Goal: Transaction & Acquisition: Purchase product/service

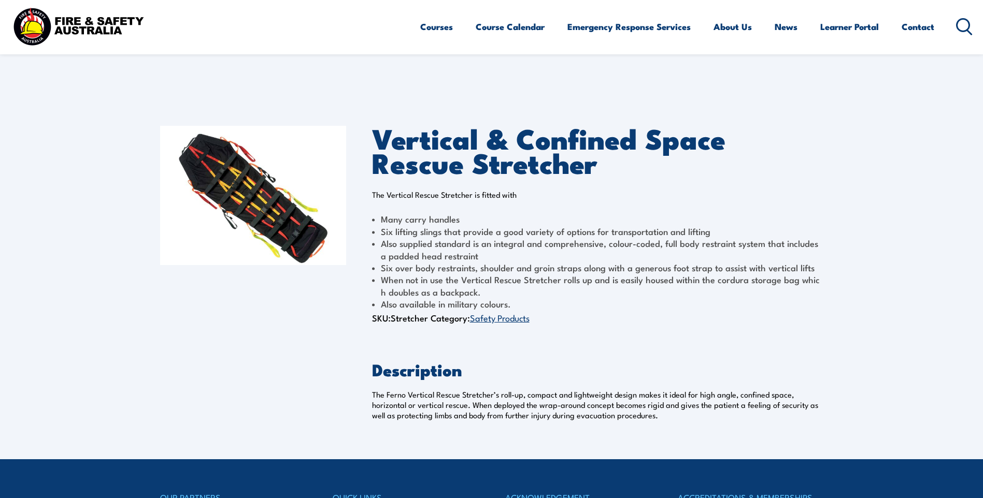
click at [505, 319] on link "Safety Products" at bounding box center [500, 317] width 60 height 12
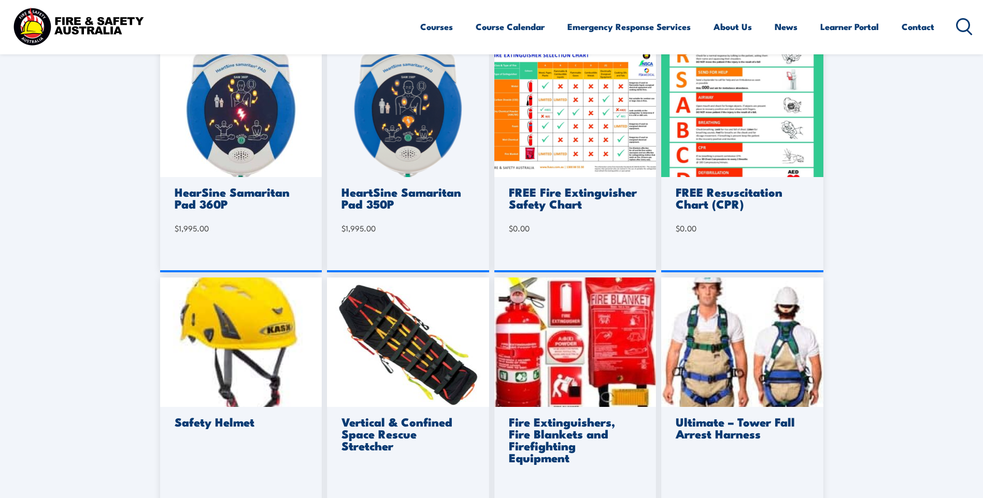
scroll to position [674, 0]
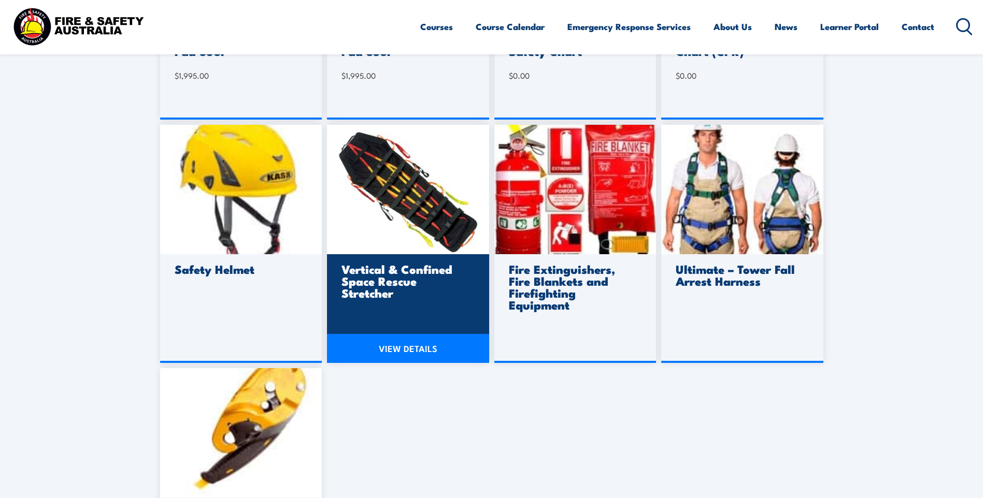
click at [408, 289] on h3 "Vertical & Confined Space Rescue Stretcher" at bounding box center [406, 281] width 130 height 36
click at [407, 196] on img at bounding box center [408, 190] width 162 height 130
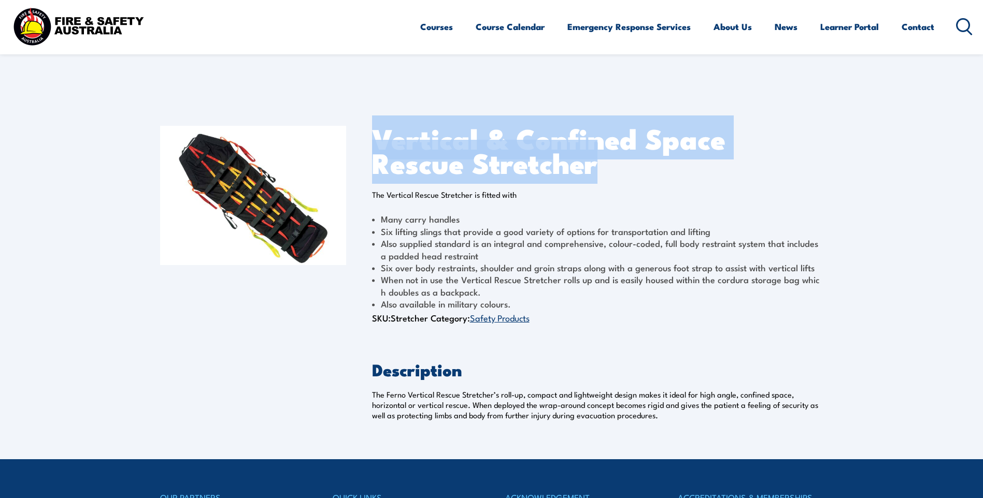
drag, startPoint x: 593, startPoint y: 166, endPoint x: 359, endPoint y: 152, distance: 235.1
click at [358, 152] on div "Vertical & Confined Space Rescue Stretcher The Vertical Rescue Stretcher is fit…" at bounding box center [491, 280] width 663 height 360
copy div "Vertical & Confined Space Rescue Stretcher"
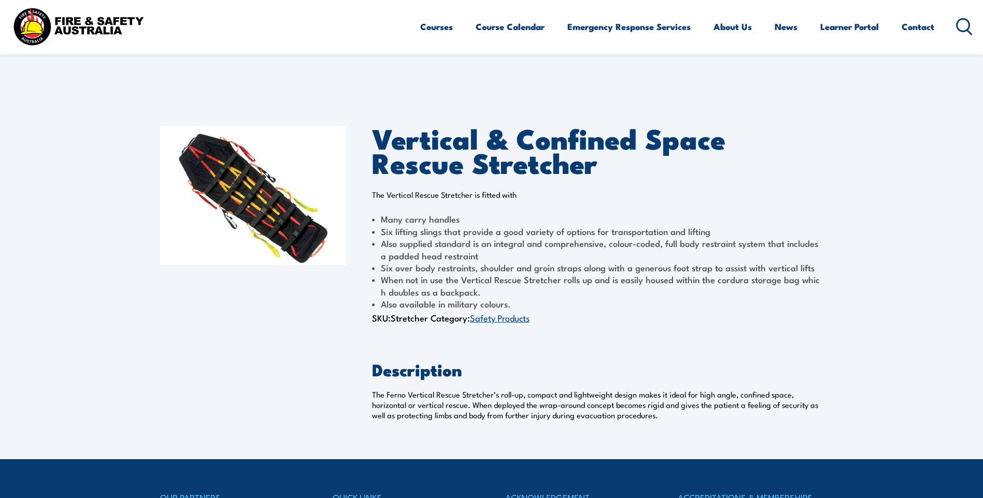
click at [703, 187] on div "Vertical & Confined Space Rescue Stretcher The Vertical Rescue Stretcher is fit…" at bounding box center [597, 226] width 451 height 200
